Goal: Task Accomplishment & Management: Complete application form

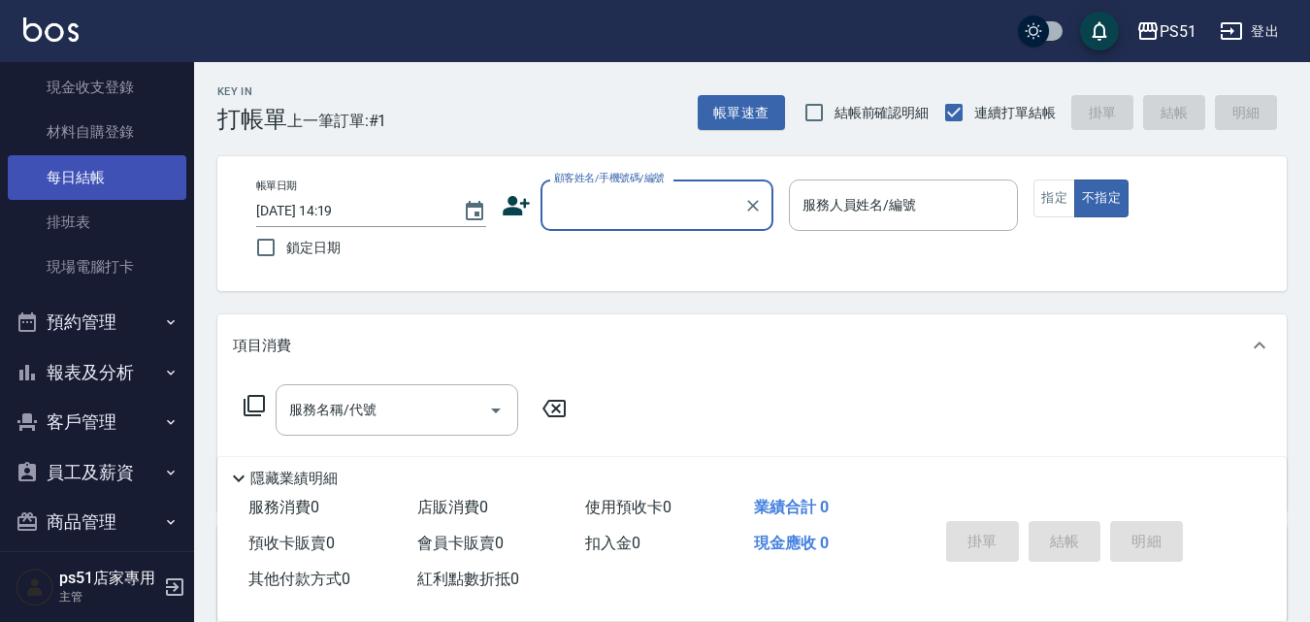
scroll to position [221, 0]
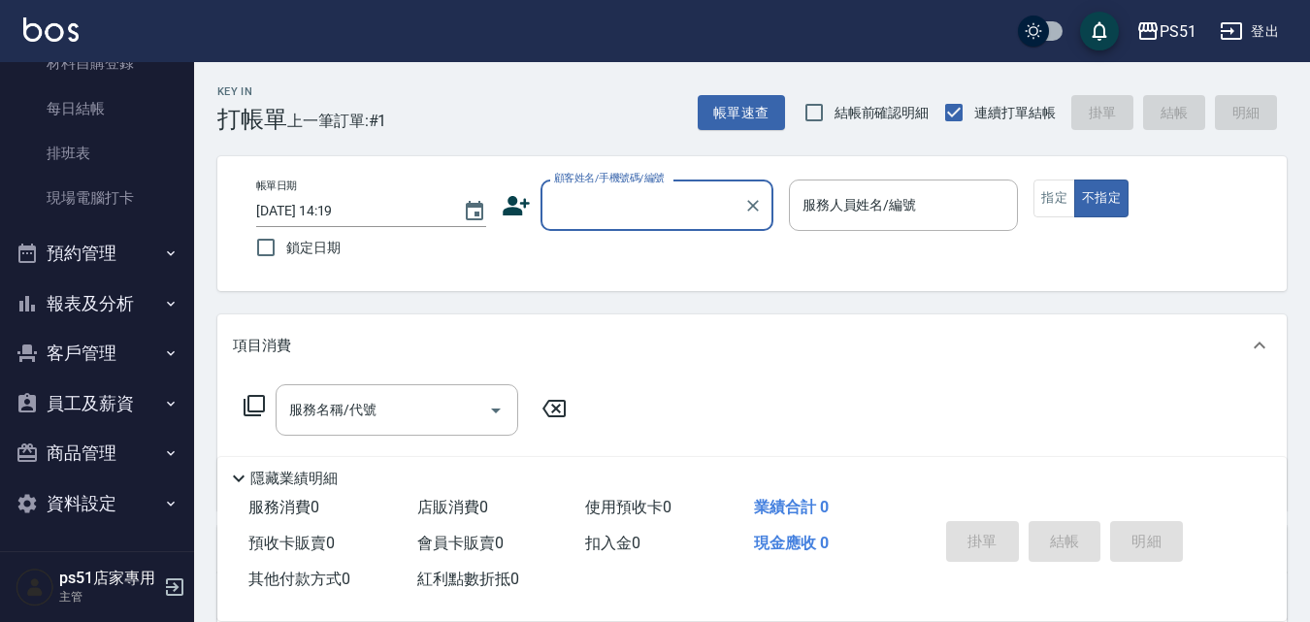
click at [113, 320] on button "報表及分析" at bounding box center [97, 303] width 178 height 50
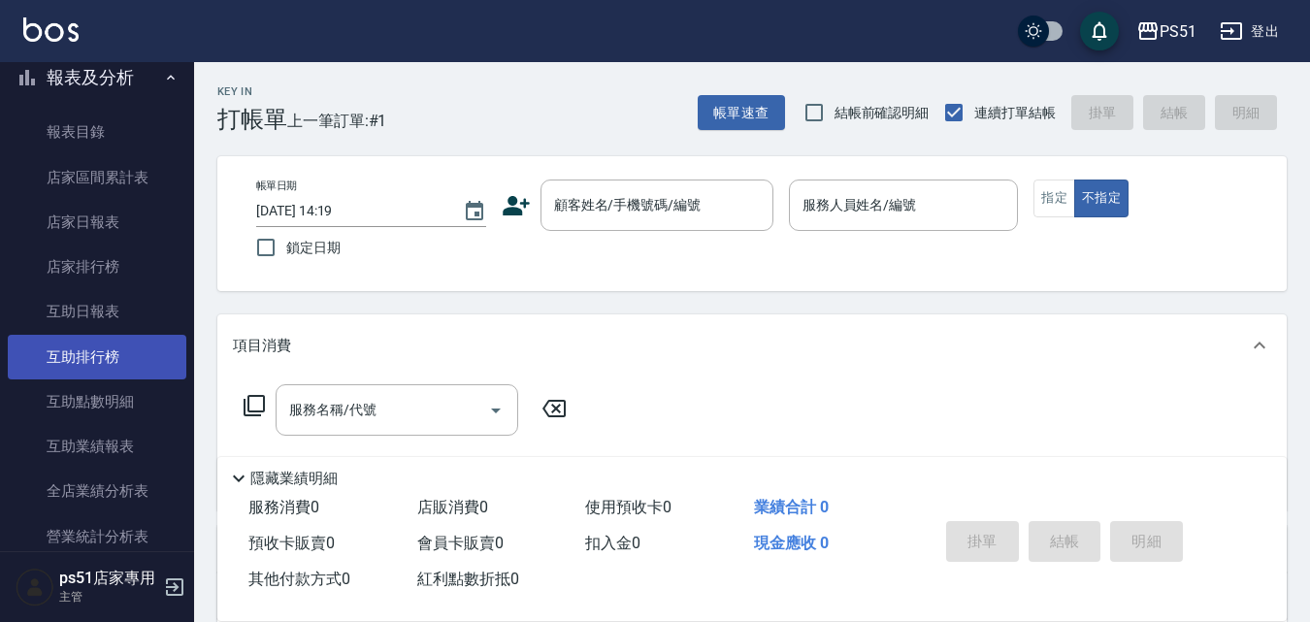
scroll to position [900, 0]
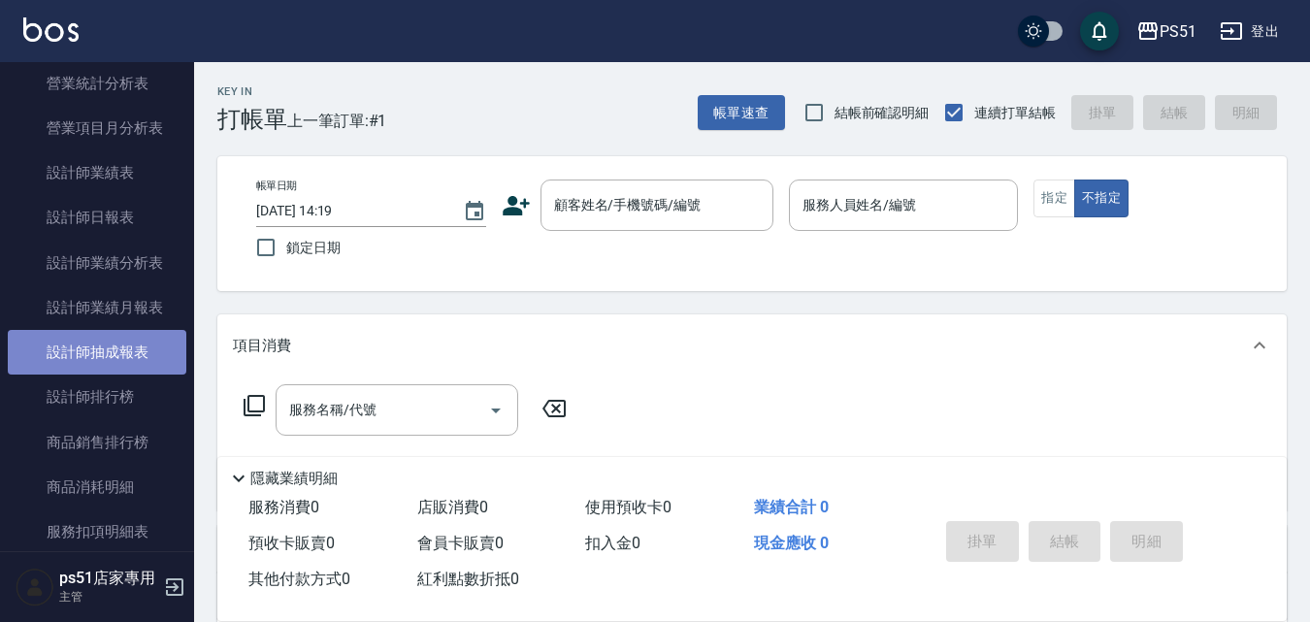
click at [136, 354] on link "設計師抽成報表" at bounding box center [97, 352] width 178 height 45
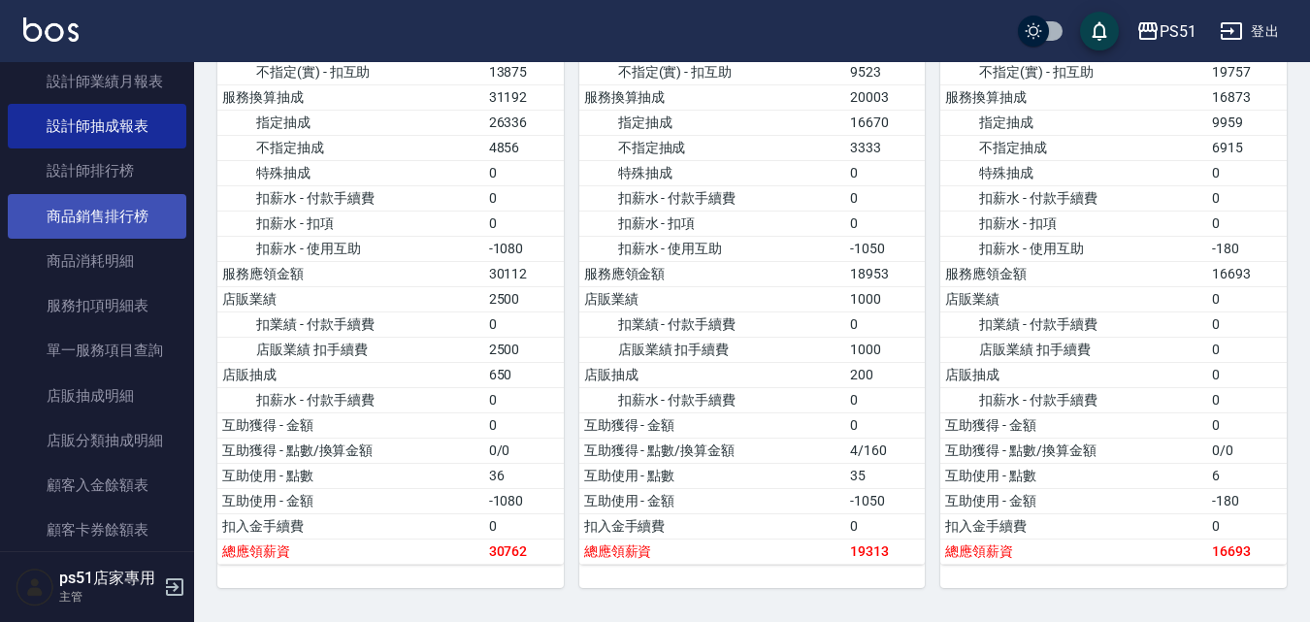
scroll to position [900, 0]
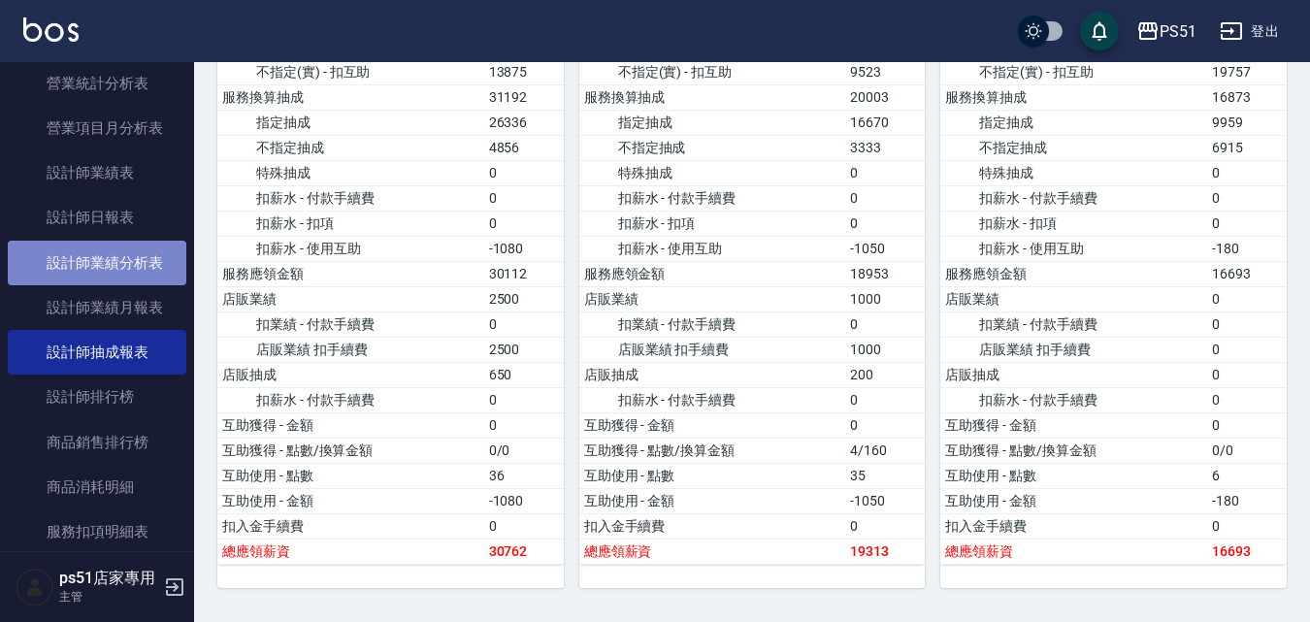
click at [149, 274] on link "設計師業績分析表" at bounding box center [97, 263] width 178 height 45
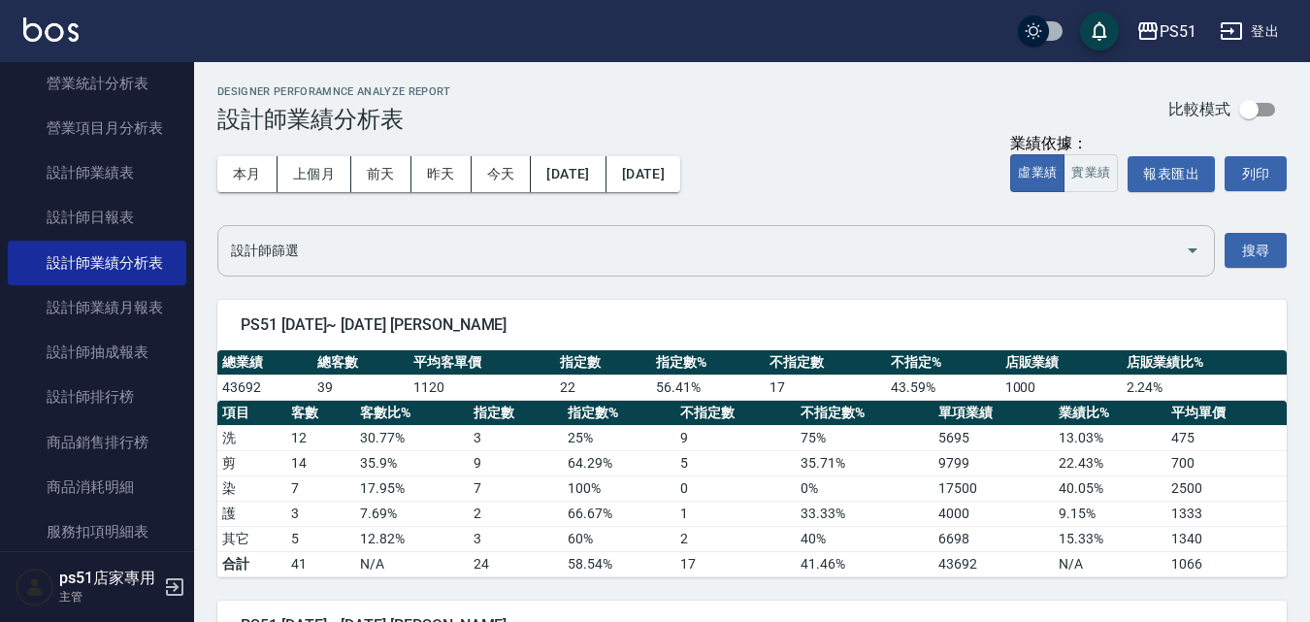
click at [1098, 180] on button "實業績" at bounding box center [1090, 173] width 54 height 38
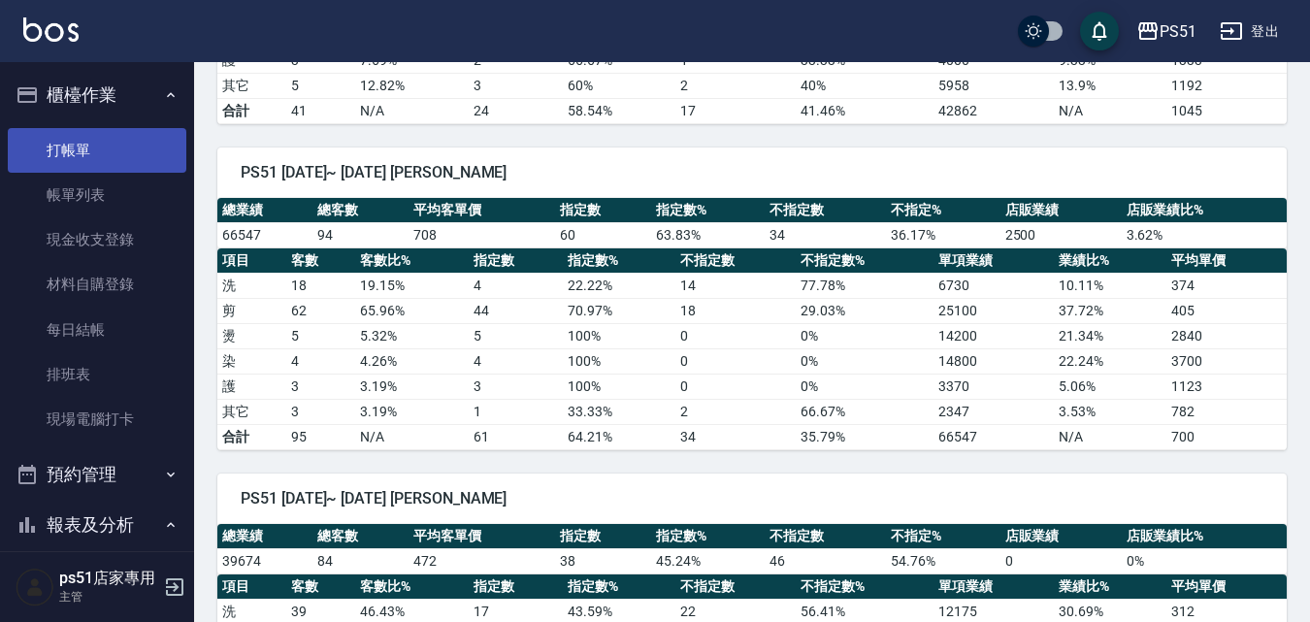
click at [134, 161] on link "打帳單" at bounding box center [97, 150] width 178 height 45
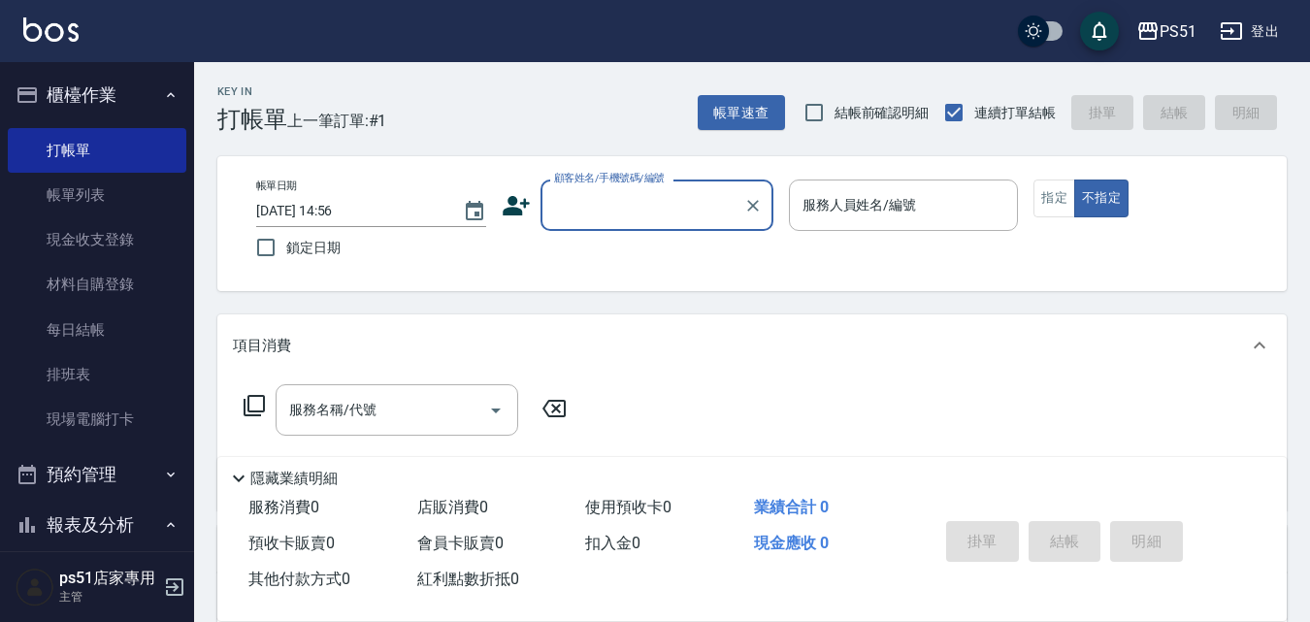
click at [659, 202] on input "顧客姓名/手機號碼/編號" at bounding box center [642, 205] width 186 height 34
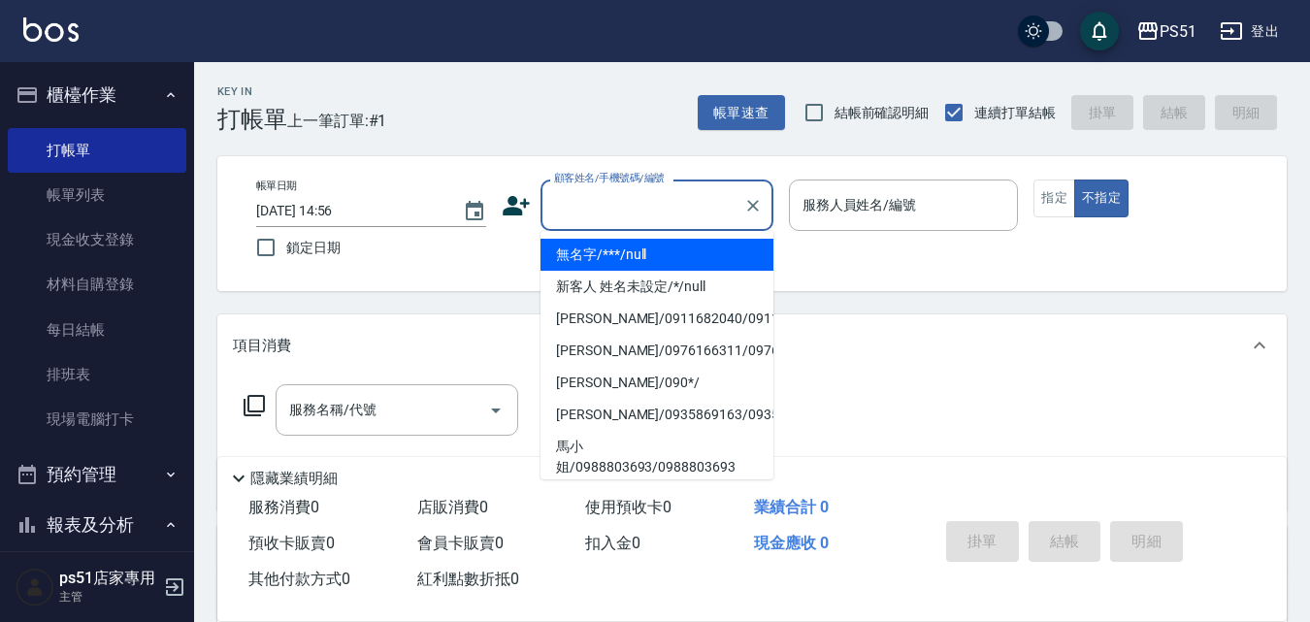
click at [737, 244] on li "無名字/***/null" at bounding box center [656, 255] width 233 height 32
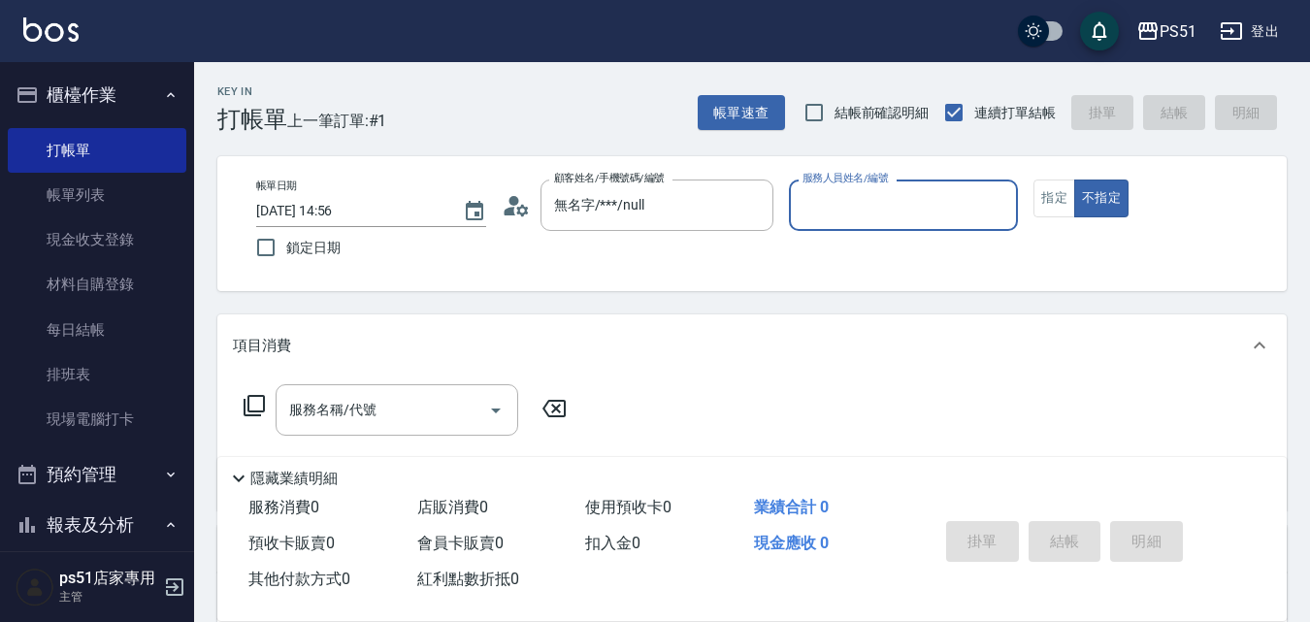
type input "無名字/***/null"
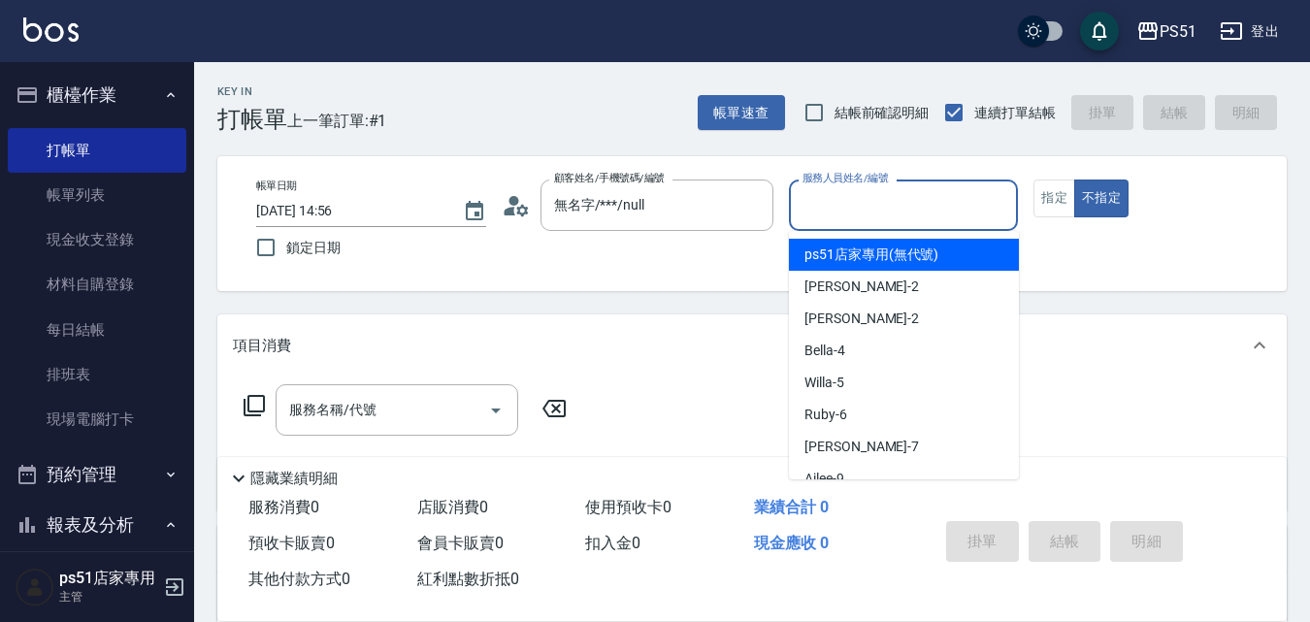
click at [894, 204] on input "服務人員姓名/編號" at bounding box center [903, 205] width 212 height 34
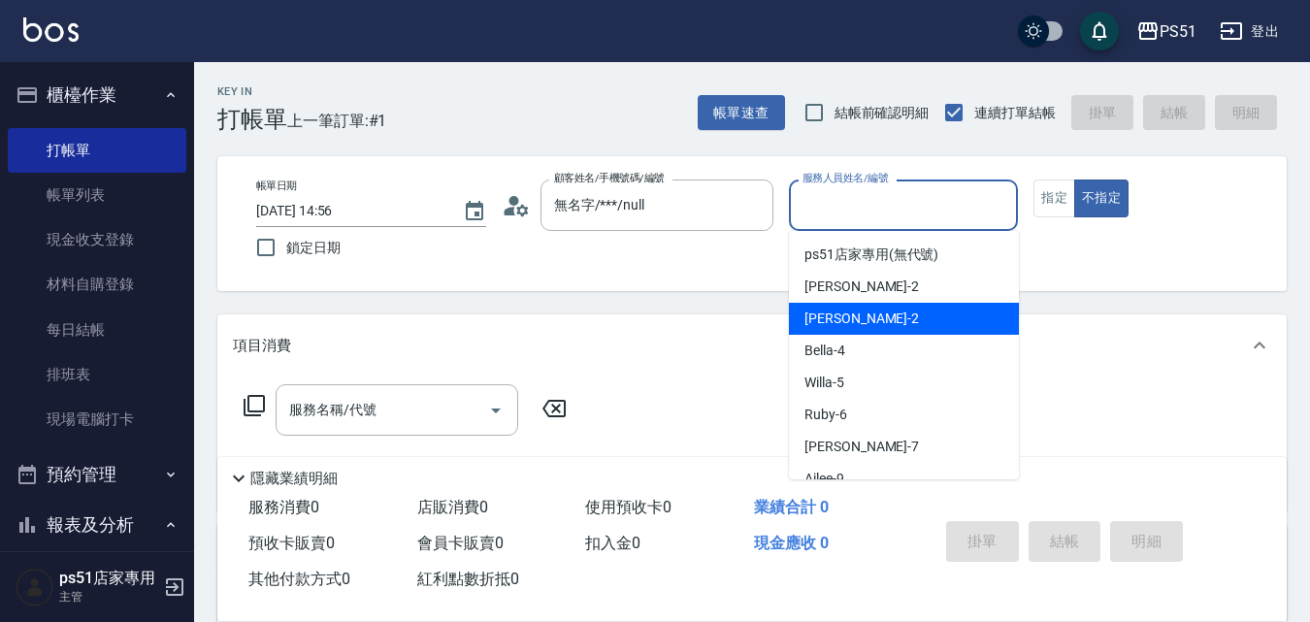
click at [902, 315] on div "[PERSON_NAME] -2" at bounding box center [904, 319] width 230 height 32
type input "[PERSON_NAME]-2"
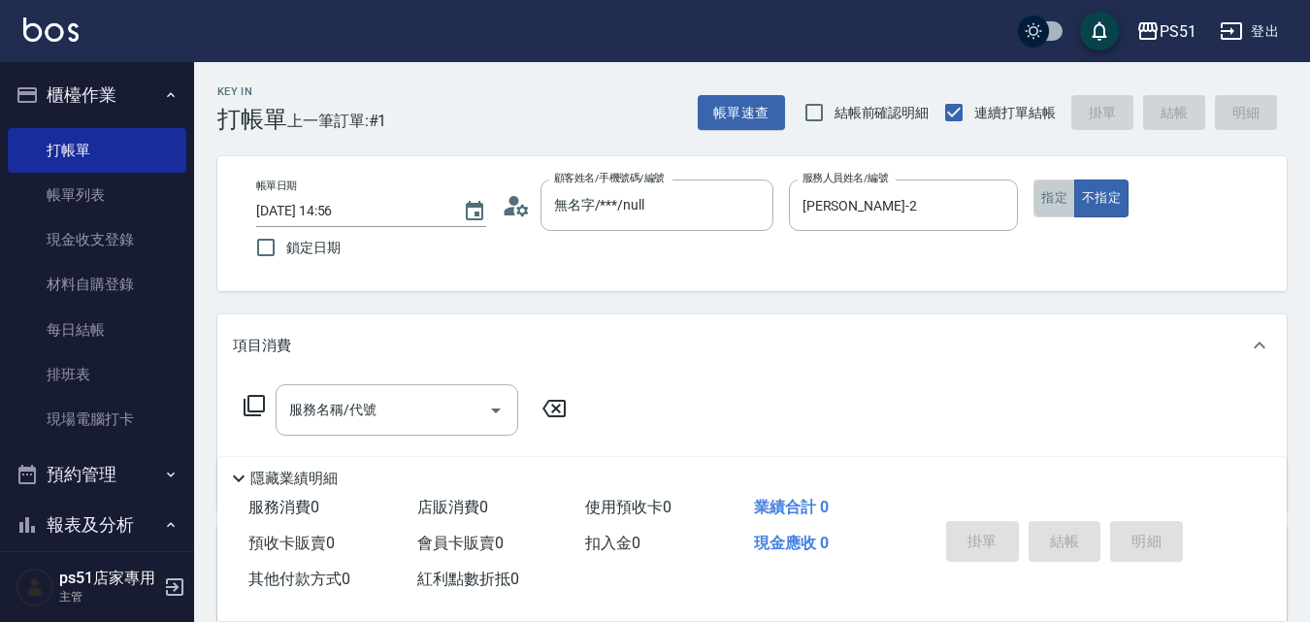
click at [1056, 211] on button "指定" at bounding box center [1054, 198] width 42 height 38
click at [468, 411] on input "服務名稱/代號" at bounding box center [382, 410] width 196 height 34
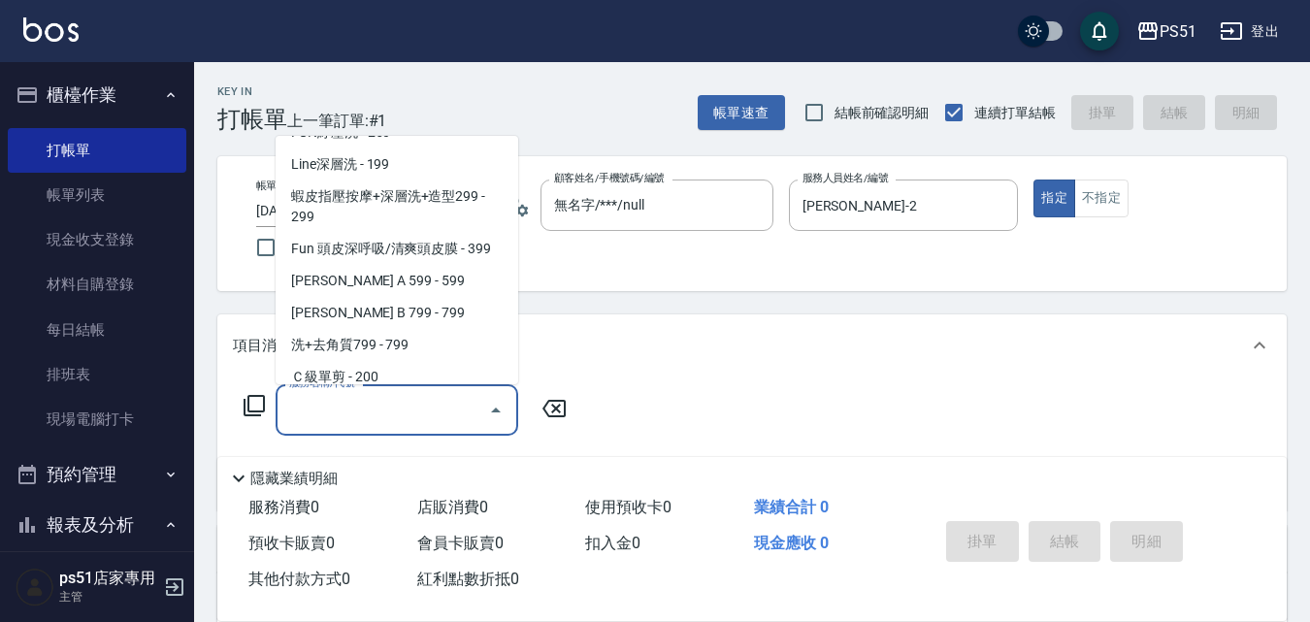
scroll to position [453, 0]
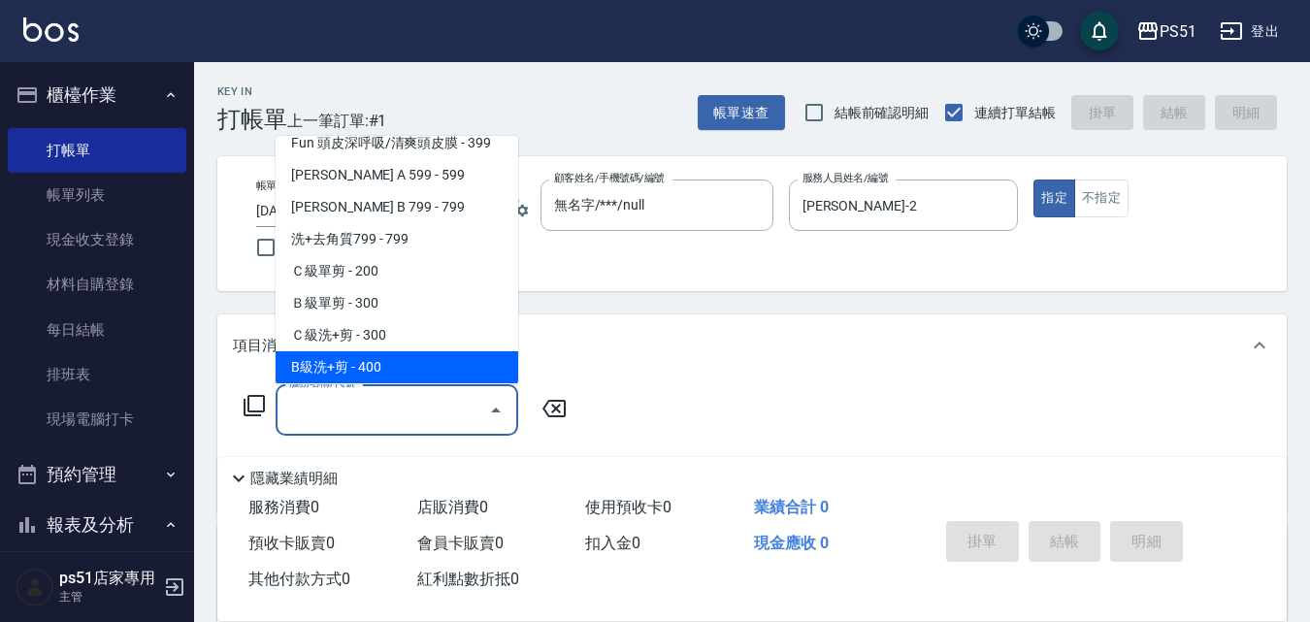
click at [445, 372] on span "B級洗+剪 - 400" at bounding box center [397, 367] width 243 height 32
type input "B級洗+剪(204)"
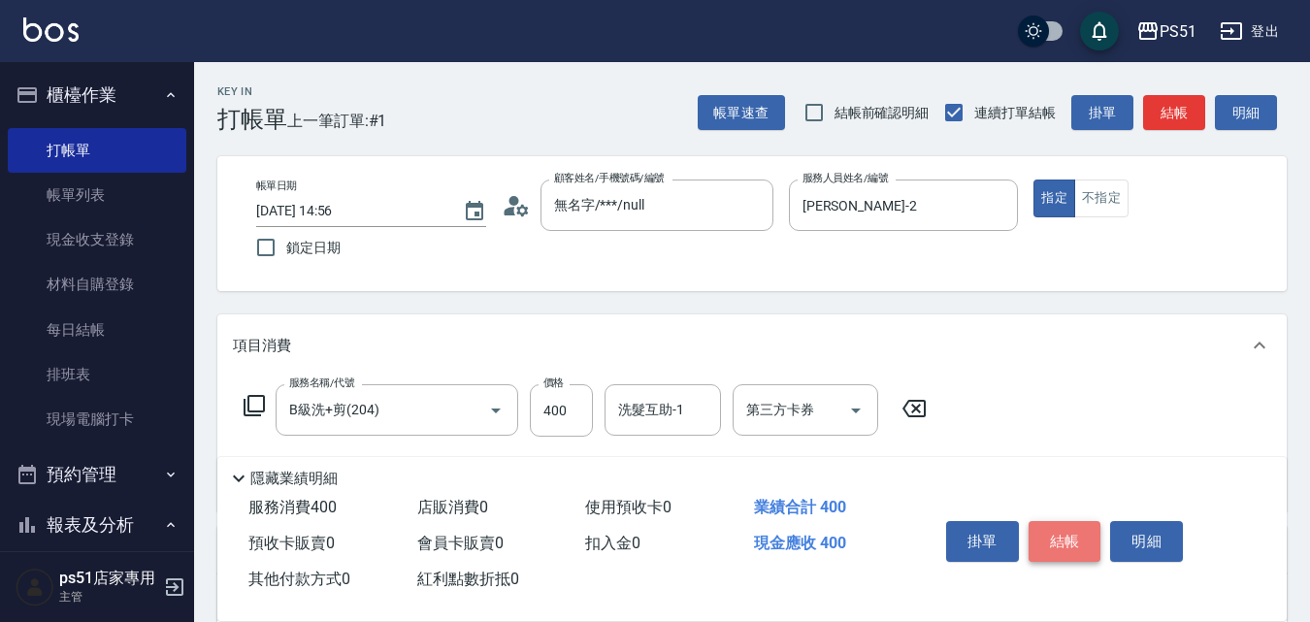
click at [1037, 531] on button "結帳" at bounding box center [1064, 541] width 73 height 41
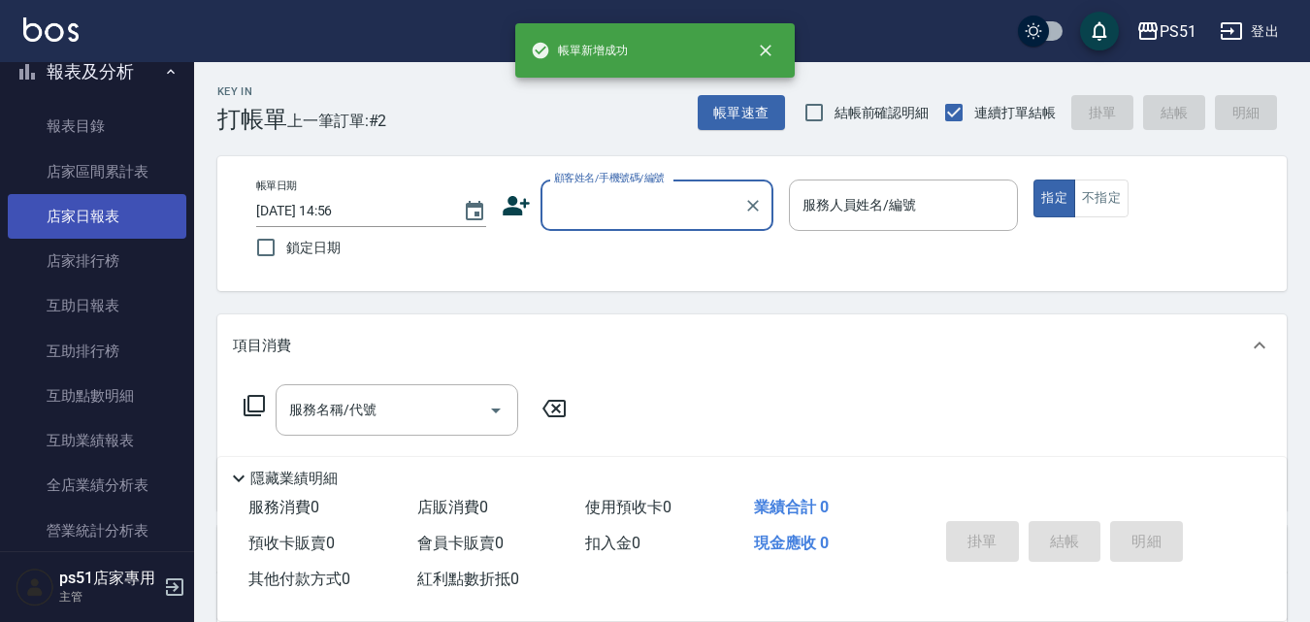
scroll to position [679, 0]
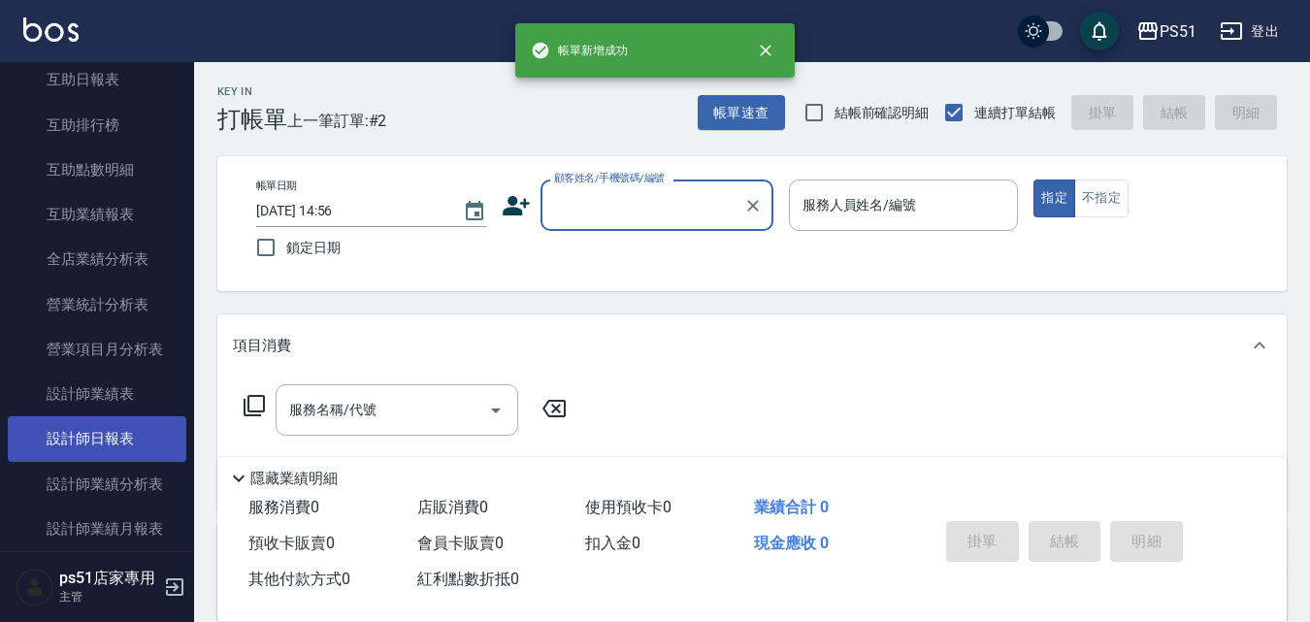
click at [155, 438] on link "設計師日報表" at bounding box center [97, 438] width 178 height 45
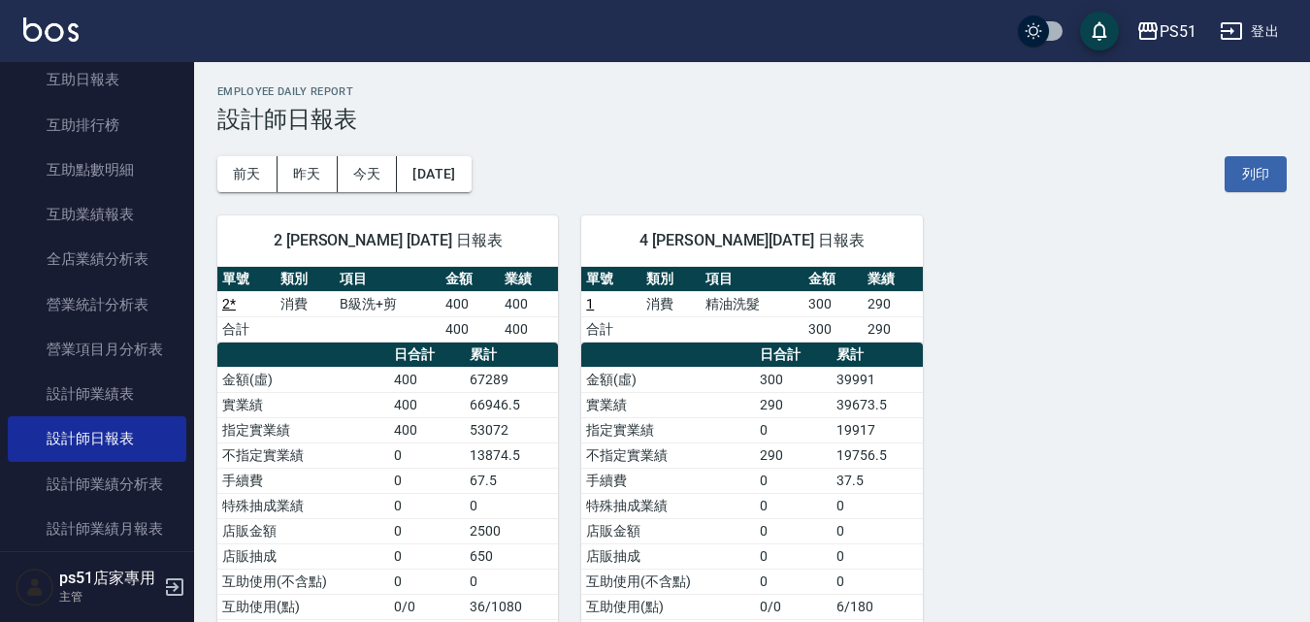
click at [631, 114] on h3 "設計師日報表" at bounding box center [751, 119] width 1069 height 27
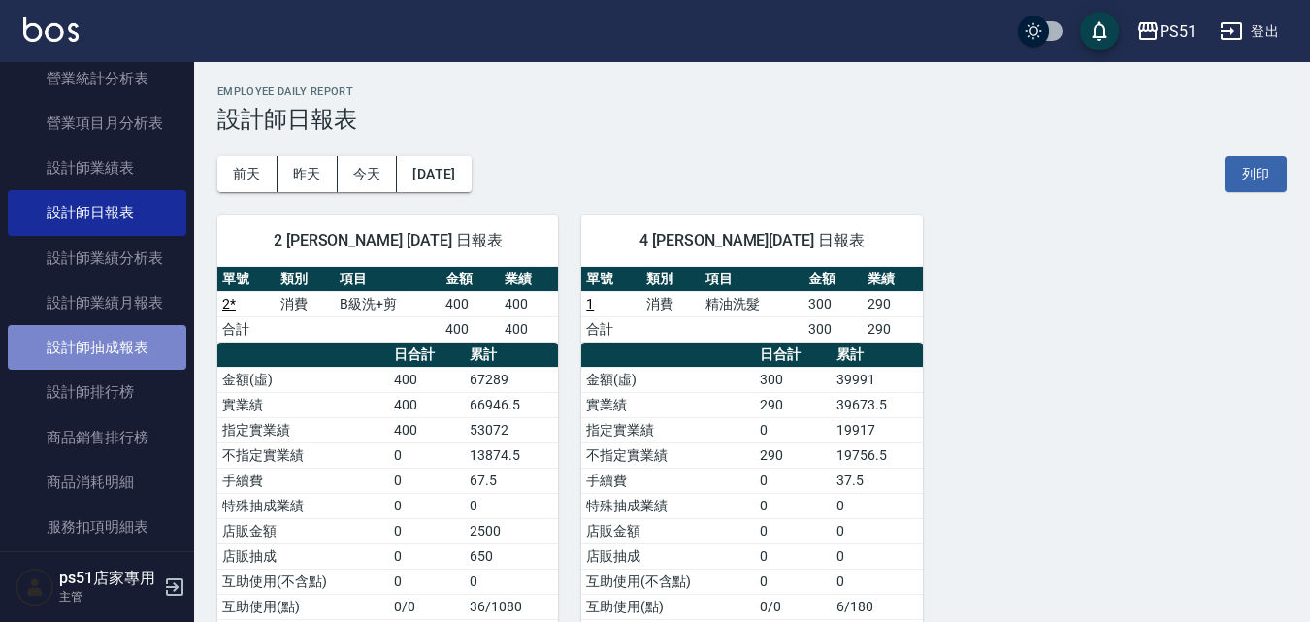
click at [154, 354] on link "設計師抽成報表" at bounding box center [97, 347] width 178 height 45
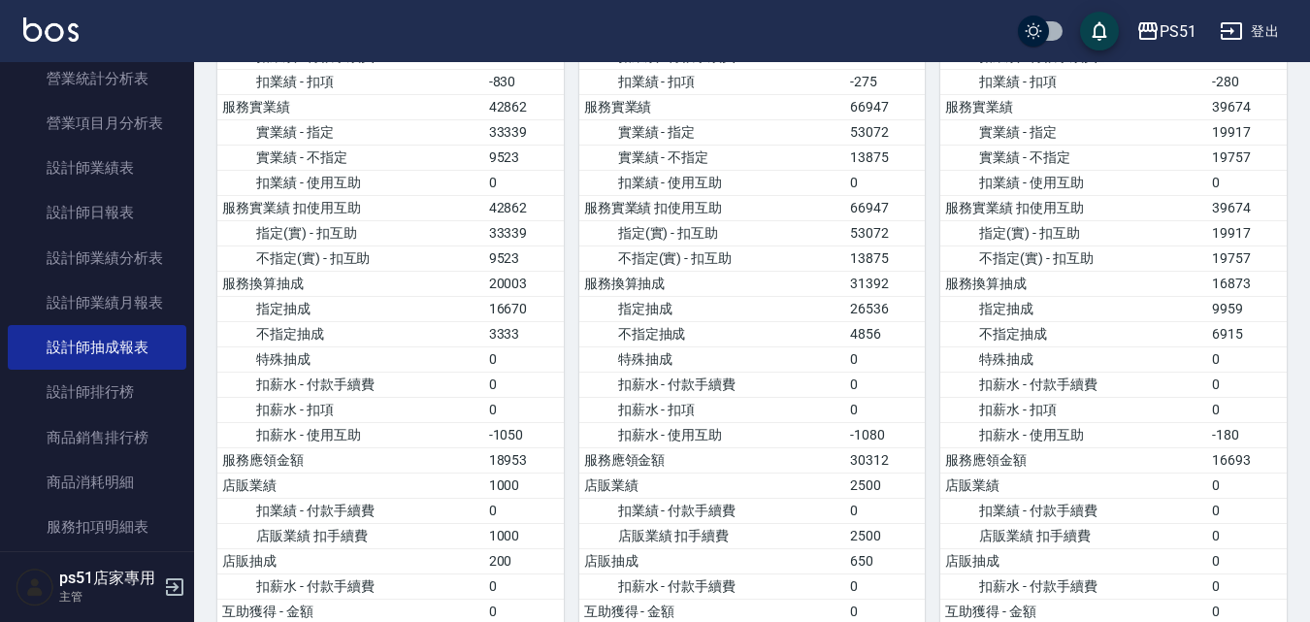
scroll to position [226, 0]
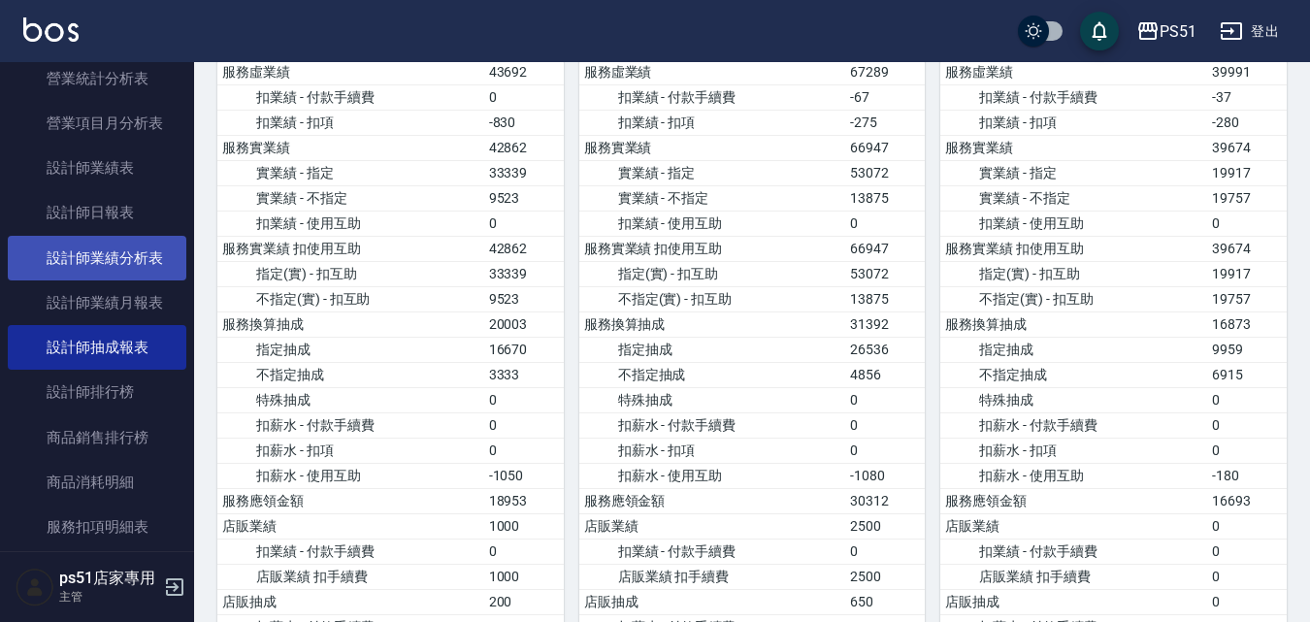
click at [136, 254] on link "設計師業績分析表" at bounding box center [97, 258] width 178 height 45
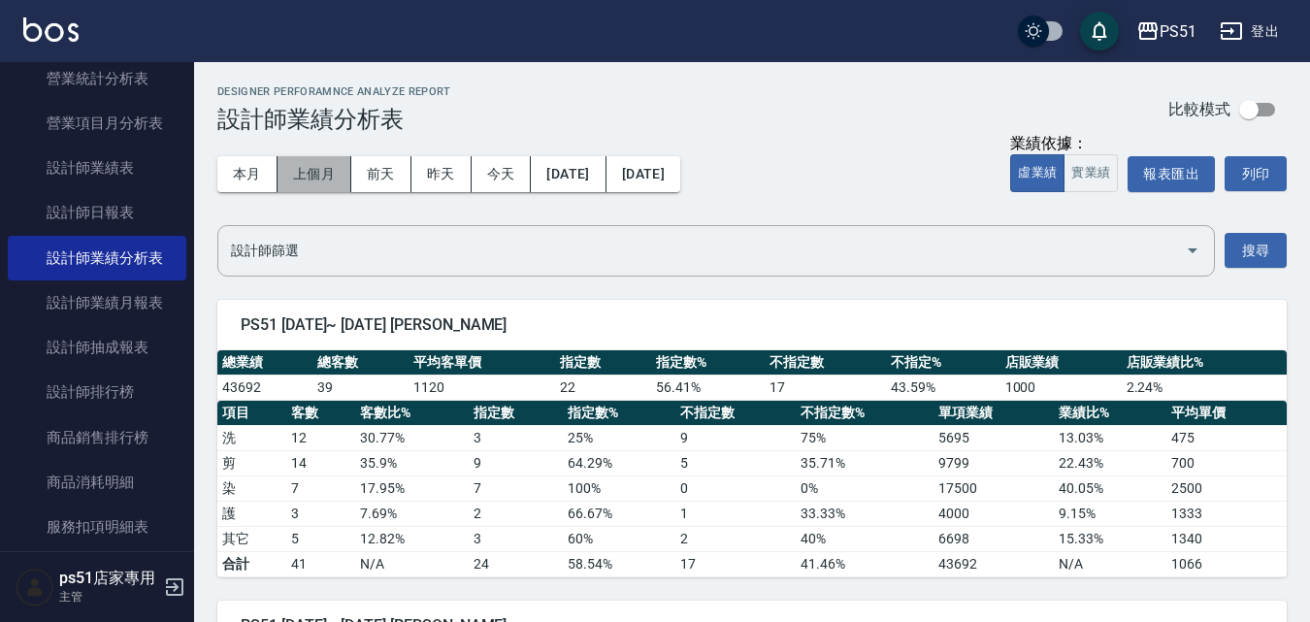
click at [292, 168] on button "上個月" at bounding box center [314, 174] width 74 height 36
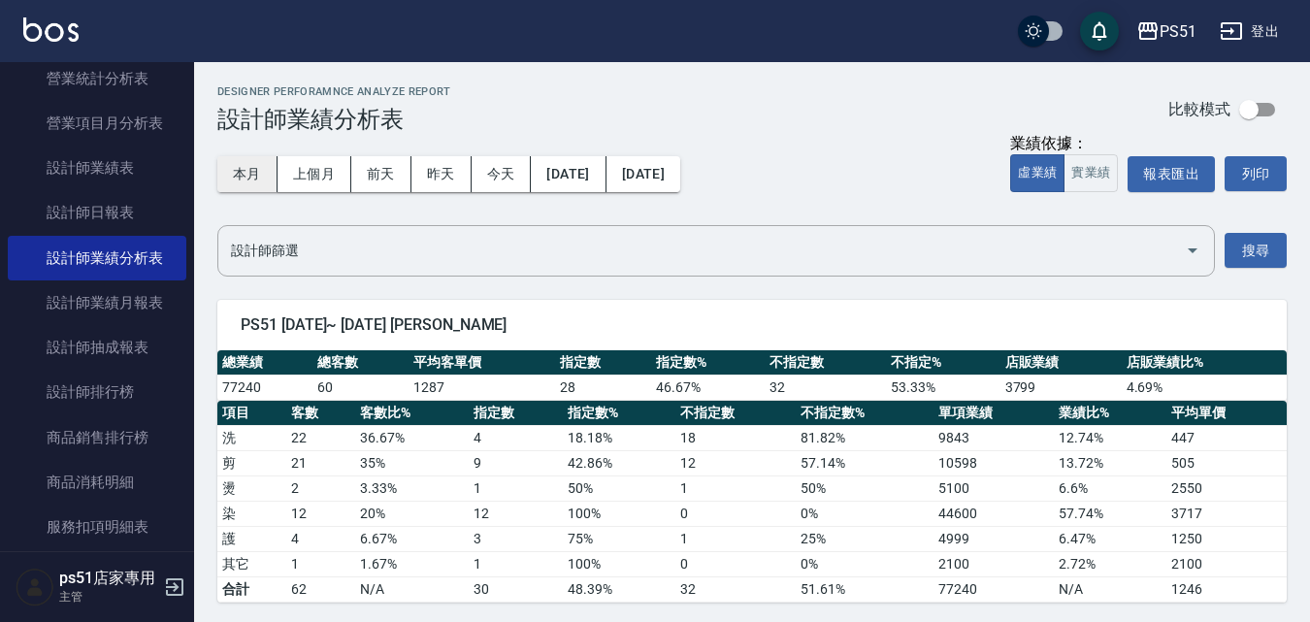
click at [244, 164] on button "本月" at bounding box center [247, 174] width 60 height 36
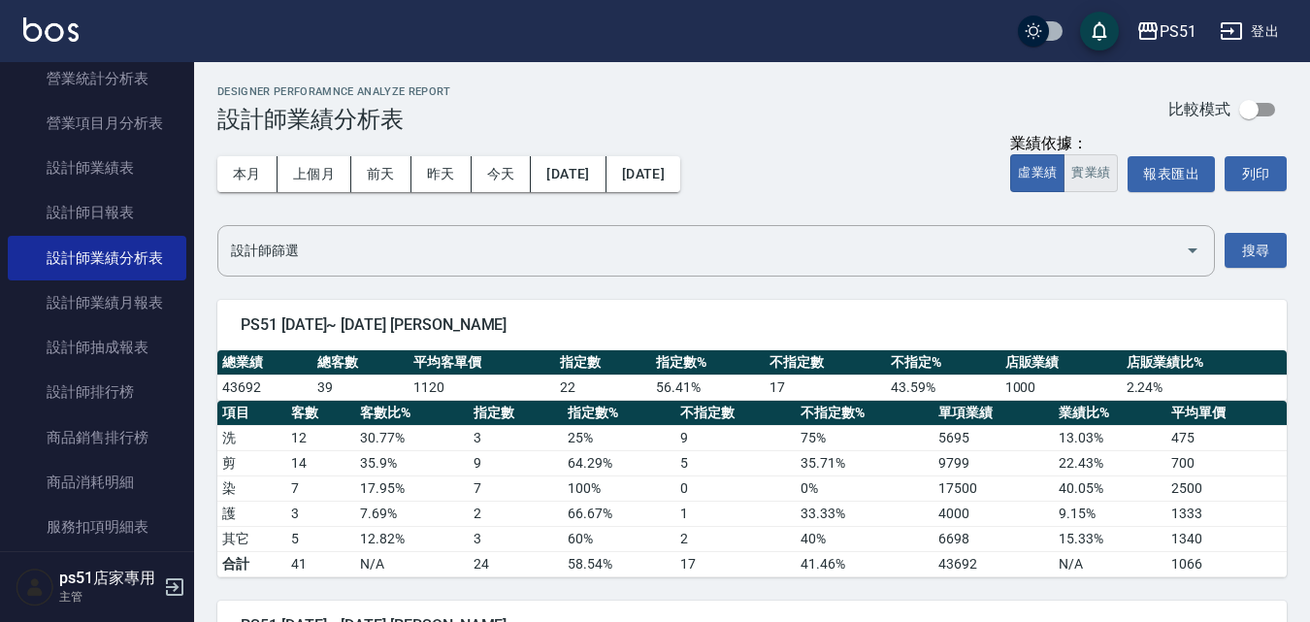
click at [1103, 187] on button "實業績" at bounding box center [1090, 173] width 54 height 38
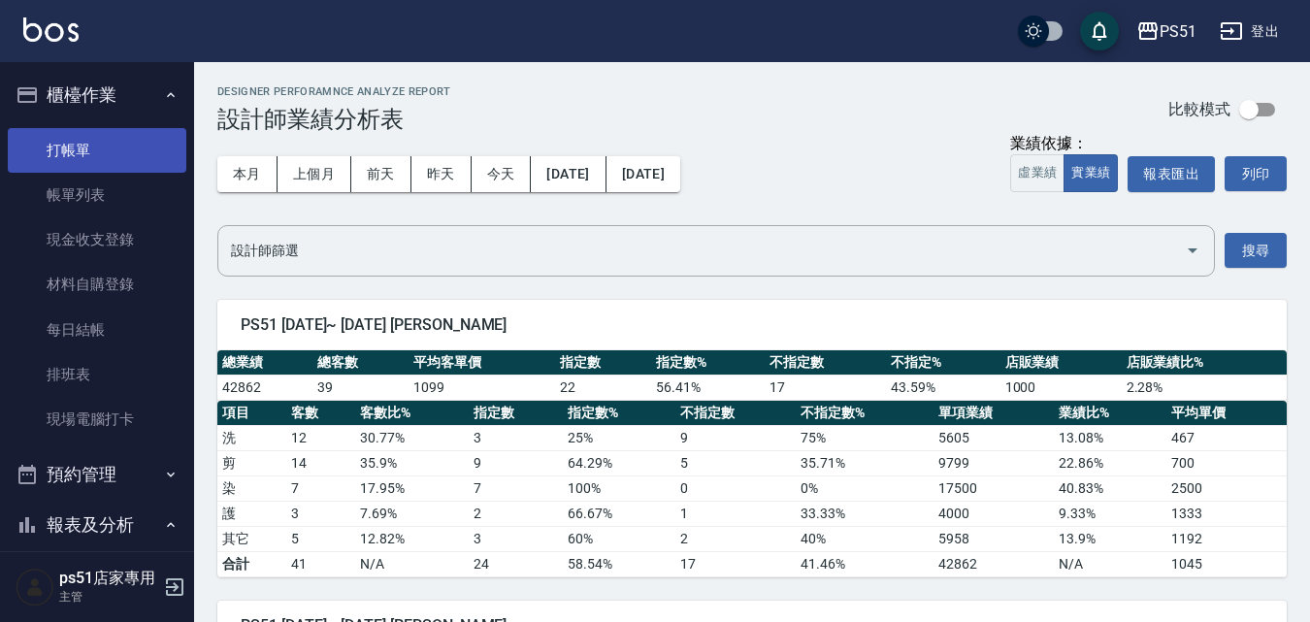
click at [122, 159] on link "打帳單" at bounding box center [97, 150] width 178 height 45
